Goal: Navigation & Orientation: Find specific page/section

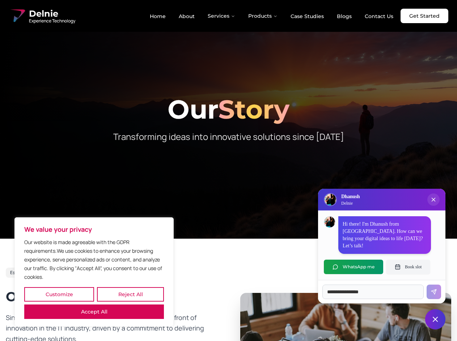
click at [59, 295] on button "Customize" at bounding box center [59, 294] width 70 height 14
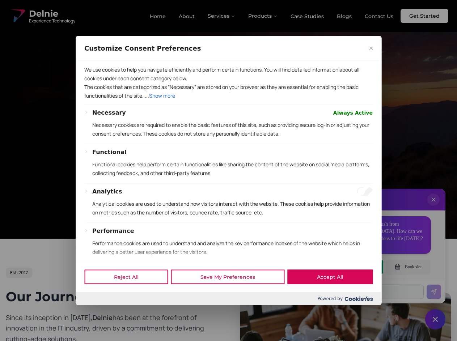
click at [130, 295] on div at bounding box center [228, 170] width 457 height 341
click at [94, 61] on div "Customize Consent Preferences" at bounding box center [229, 48] width 306 height 25
click at [228, 171] on p "Functional cookies help perform certain functionalities like sharing the conten…" at bounding box center [232, 168] width 281 height 17
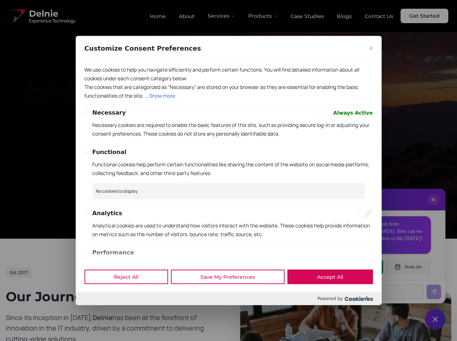
click at [222, 16] on div at bounding box center [228, 170] width 457 height 341
click at [263, 16] on div at bounding box center [228, 170] width 457 height 341
click at [434, 207] on div at bounding box center [228, 170] width 457 height 341
click at [354, 267] on div "Reject All Save My Preferences Accept All" at bounding box center [229, 277] width 306 height 31
click at [408, 267] on div at bounding box center [228, 170] width 457 height 341
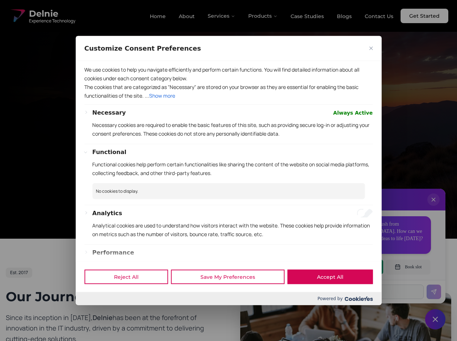
click at [436, 320] on div at bounding box center [228, 170] width 457 height 341
